Goal: Transaction & Acquisition: Subscribe to service/newsletter

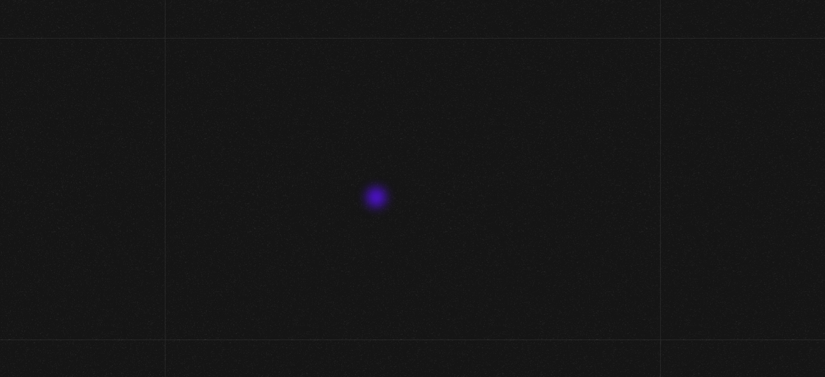
click at [378, 199] on link "Obtener una suscripción" at bounding box center [412, 199] width 126 height 9
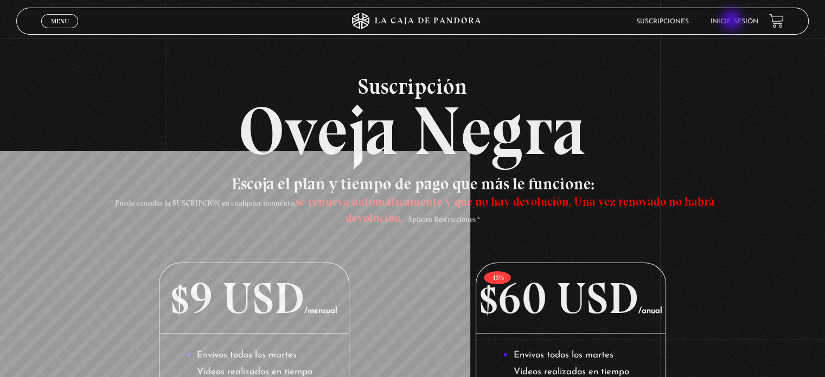
click at [733, 21] on link "Inicie sesión" at bounding box center [735, 21] width 48 height 7
